Goal: Task Accomplishment & Management: Use online tool/utility

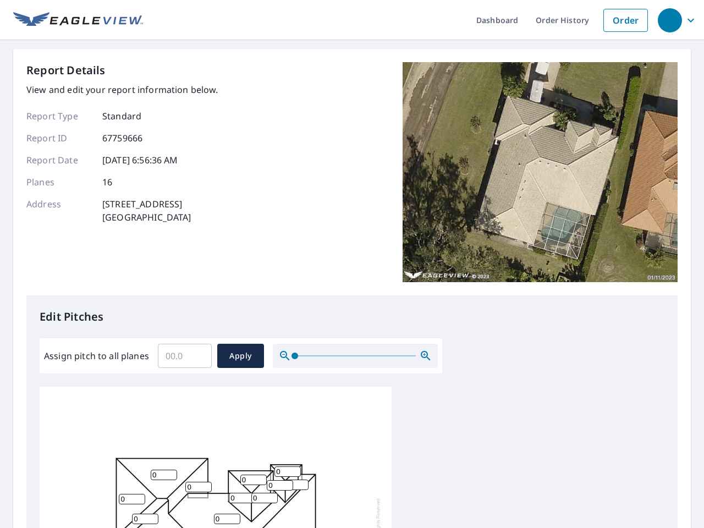
click at [352, 264] on div "Report Details View and edit your report information below. Report Type Standar…" at bounding box center [351, 178] width 651 height 233
click at [669, 20] on div "button" at bounding box center [670, 20] width 24 height 24
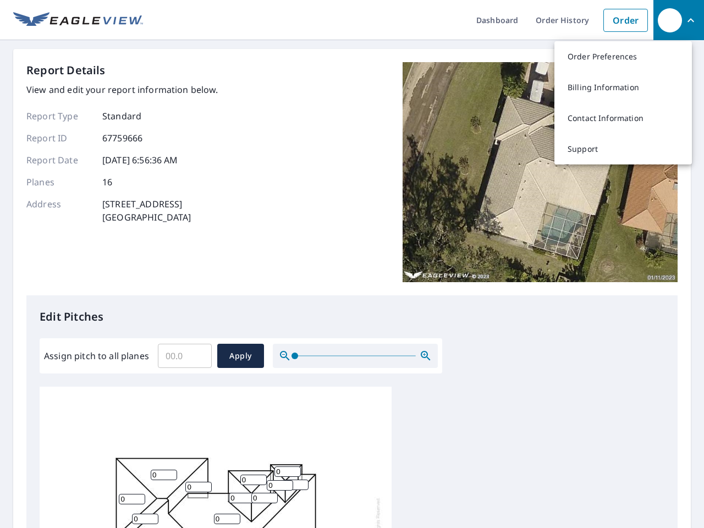
click at [185, 356] on input "Assign pitch to all planes" at bounding box center [185, 355] width 54 height 31
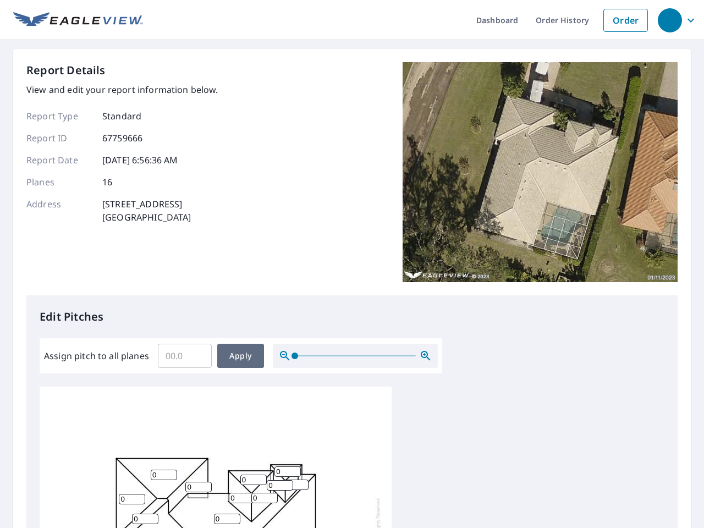
click at [240, 356] on span "Apply" at bounding box center [240, 356] width 29 height 14
click at [426, 356] on icon "button" at bounding box center [425, 355] width 13 height 13
